Goal: Navigation & Orientation: Find specific page/section

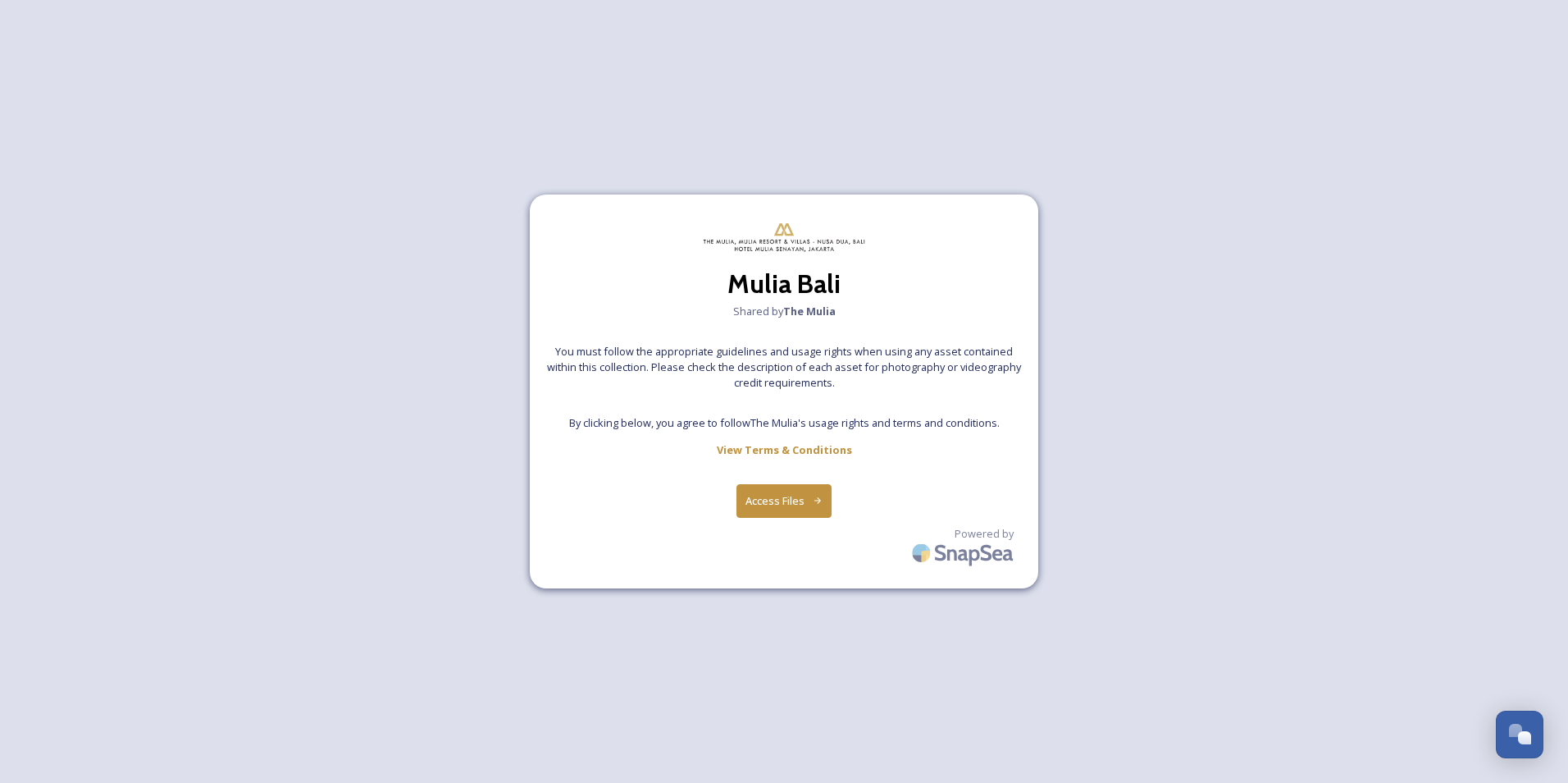
click at [746, 507] on button "Access Files" at bounding box center [784, 501] width 96 height 33
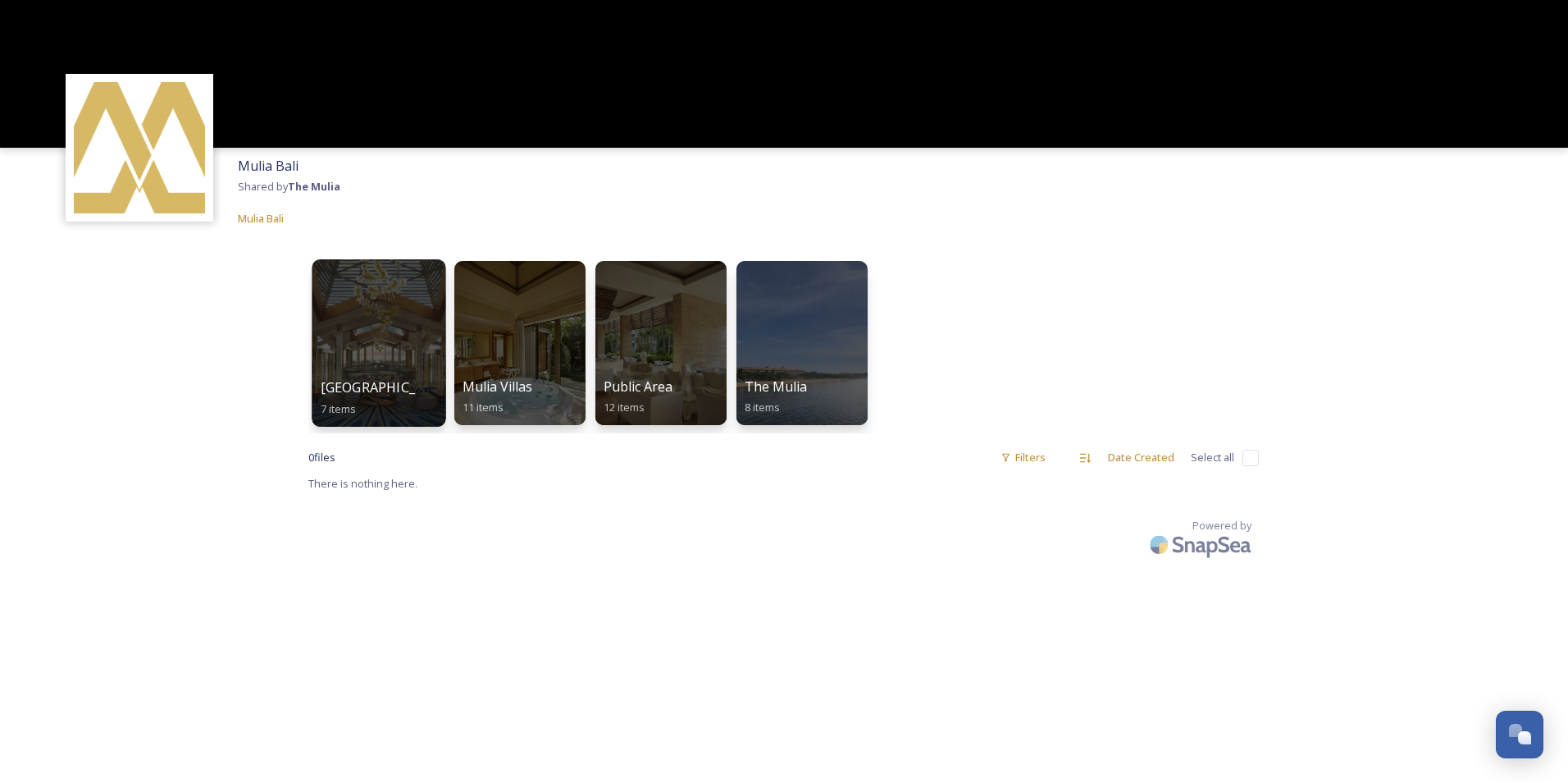
click at [388, 317] on div at bounding box center [378, 342] width 134 height 167
click at [385, 322] on div at bounding box center [378, 342] width 134 height 167
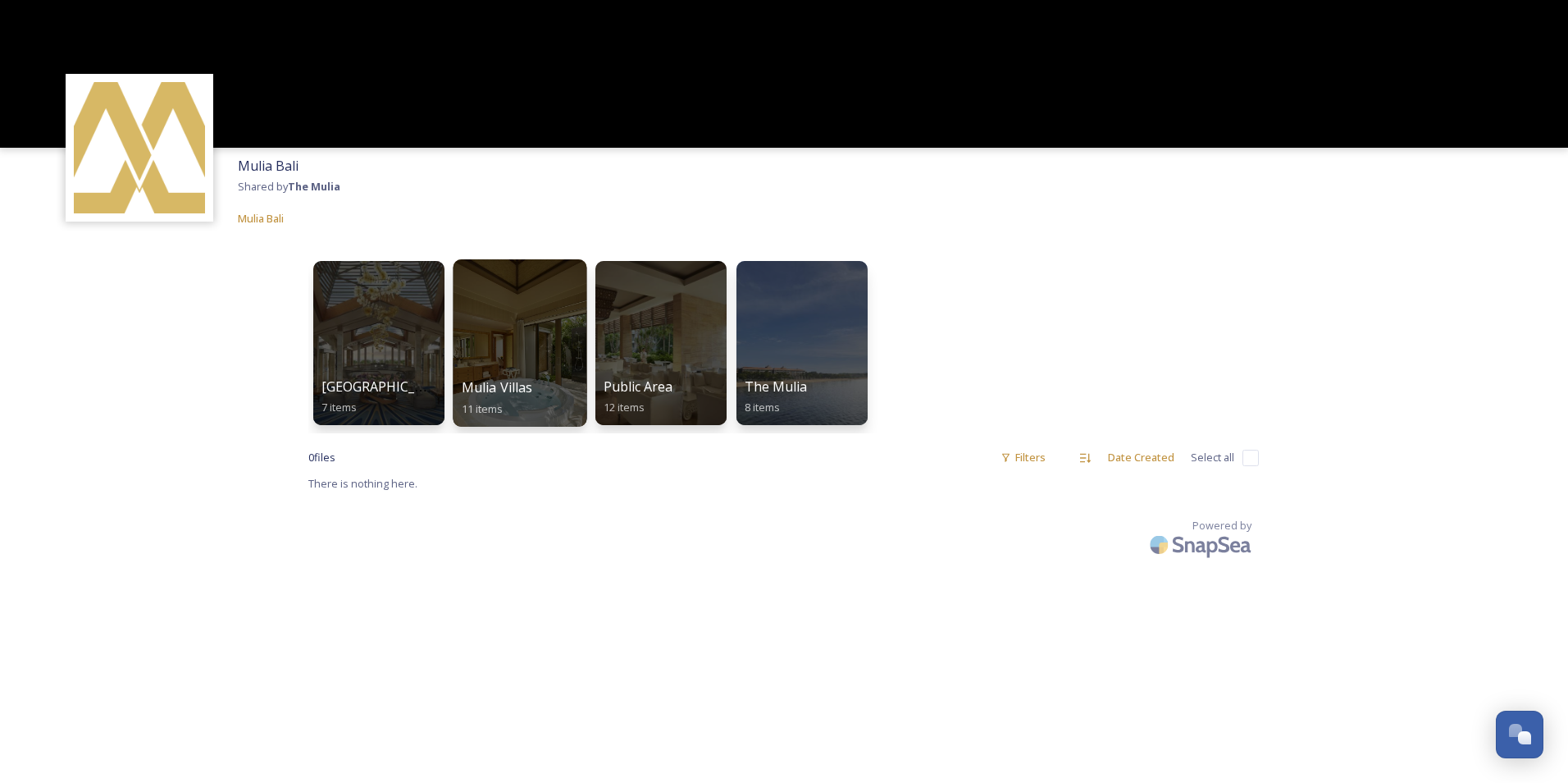
click at [480, 329] on div at bounding box center [519, 342] width 134 height 167
click at [534, 320] on div at bounding box center [519, 342] width 134 height 167
